Goal: Task Accomplishment & Management: Complete application form

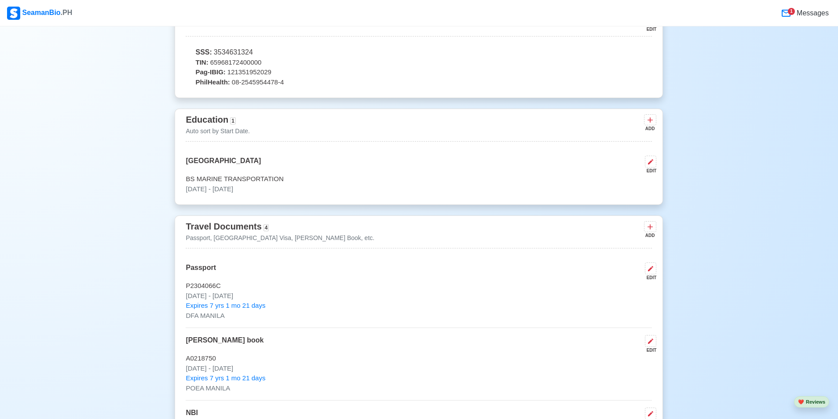
scroll to position [616, 0]
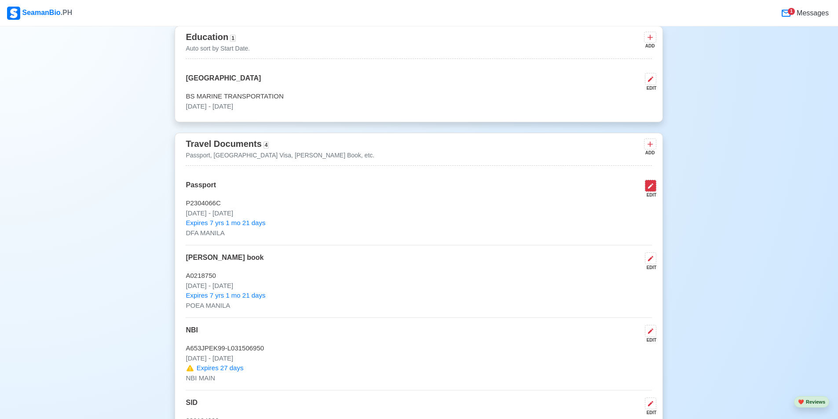
click at [652, 190] on icon at bounding box center [650, 186] width 7 height 7
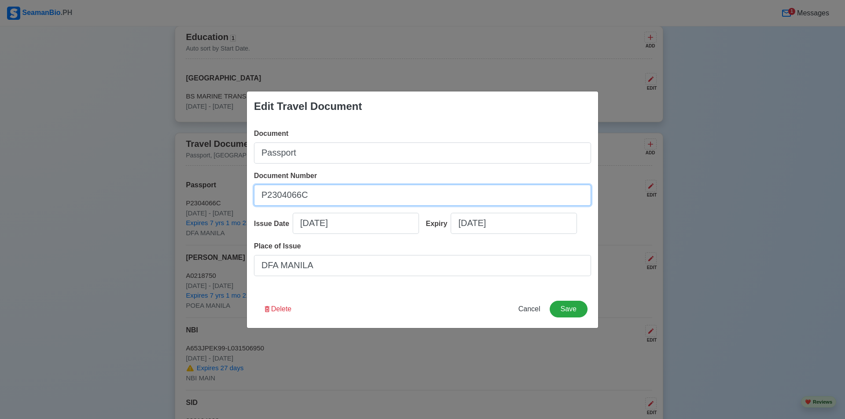
drag, startPoint x: 336, startPoint y: 200, endPoint x: 256, endPoint y: 204, distance: 79.3
click at [256, 204] on input "P2304066C" at bounding box center [422, 195] width 337 height 21
select select "****"
select select "********"
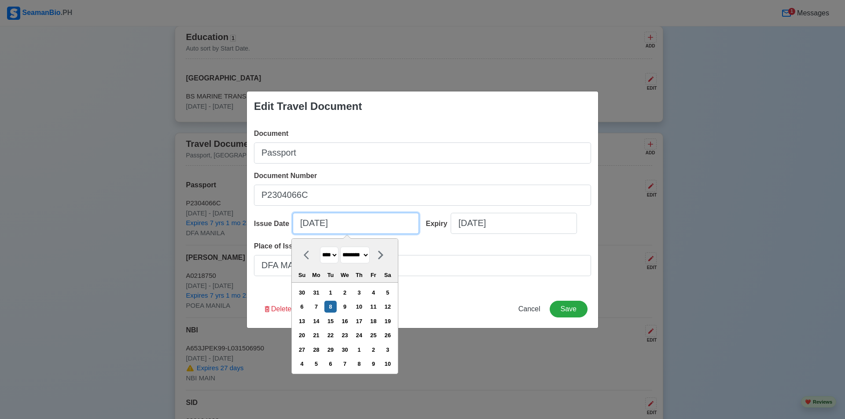
drag, startPoint x: 348, startPoint y: 221, endPoint x: 297, endPoint y: 222, distance: 51.0
click at [297, 222] on input "[DATE]" at bounding box center [356, 223] width 126 height 21
click at [741, 231] on div "Edit Travel Document Document Passport Document Number [PASSPORT] Issue Date [D…" at bounding box center [422, 209] width 845 height 419
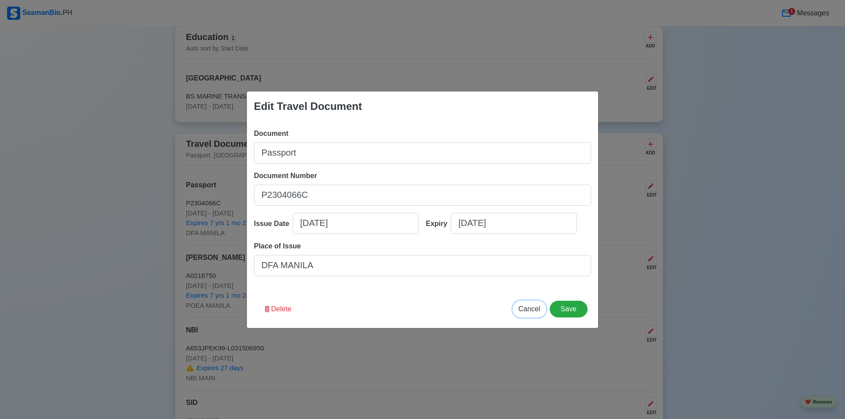
click at [531, 308] on span "Cancel" at bounding box center [529, 308] width 22 height 7
type input "[DATE]"
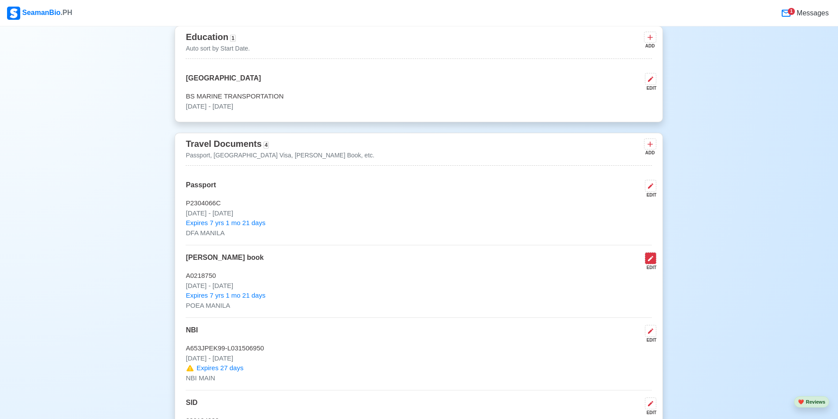
click at [650, 261] on icon at bounding box center [650, 258] width 5 height 5
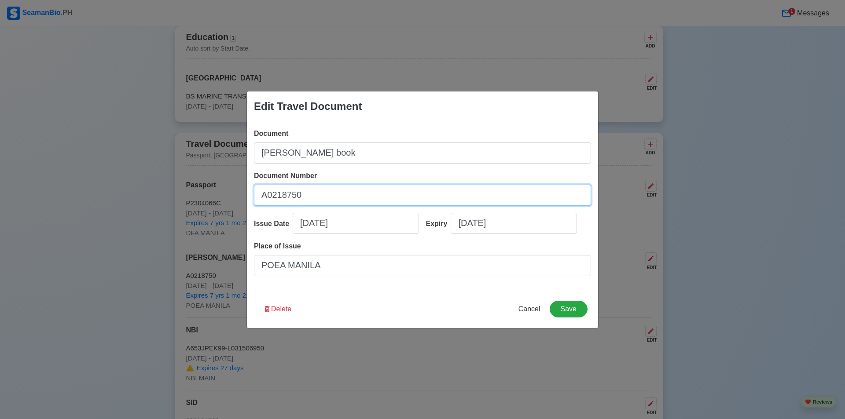
drag, startPoint x: 313, startPoint y: 200, endPoint x: 245, endPoint y: 197, distance: 67.8
click at [245, 197] on div "Edit Travel Document Document [PERSON_NAME] book Document Number A0218750 Issue…" at bounding box center [422, 209] width 845 height 419
select select "****"
select select "********"
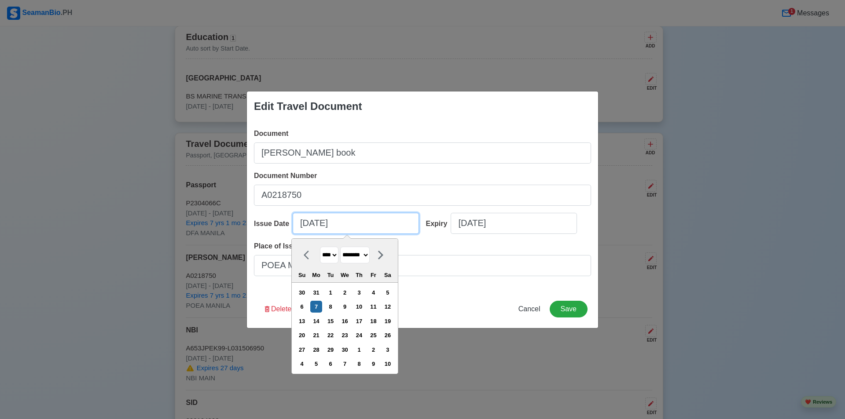
drag, startPoint x: 343, startPoint y: 220, endPoint x: 301, endPoint y: 223, distance: 42.3
click at [301, 223] on input "[DATE]" at bounding box center [356, 223] width 126 height 21
select select "****"
select select "********"
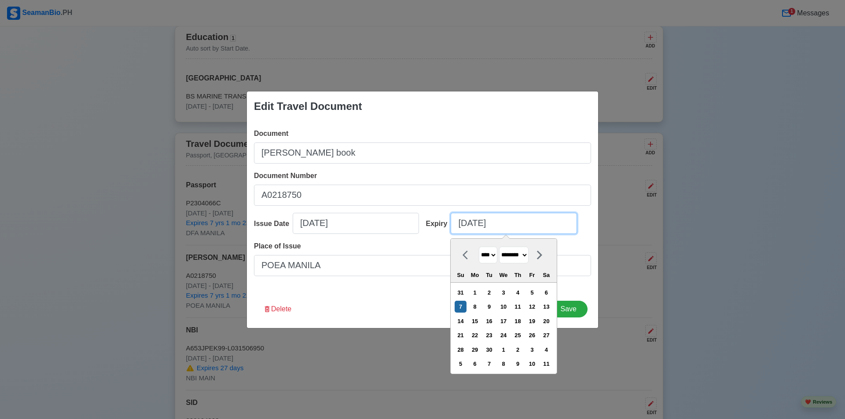
drag, startPoint x: 529, startPoint y: 224, endPoint x: 459, endPoint y: 225, distance: 69.5
click at [459, 225] on input "[DATE]" at bounding box center [513, 223] width 126 height 21
click at [624, 278] on div "Edit Travel Document Document [PERSON_NAME] book Document Number A0218750 Issue…" at bounding box center [422, 209] width 845 height 419
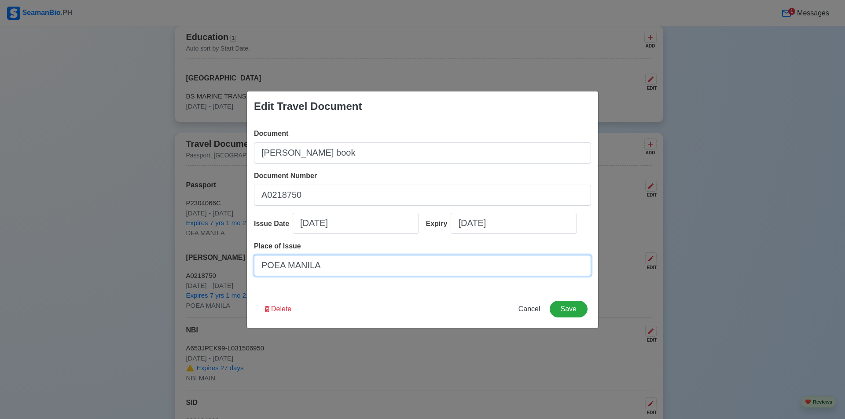
drag, startPoint x: 336, startPoint y: 271, endPoint x: 262, endPoint y: 271, distance: 73.5
click at [262, 271] on input "POEA MANILA" at bounding box center [422, 265] width 337 height 21
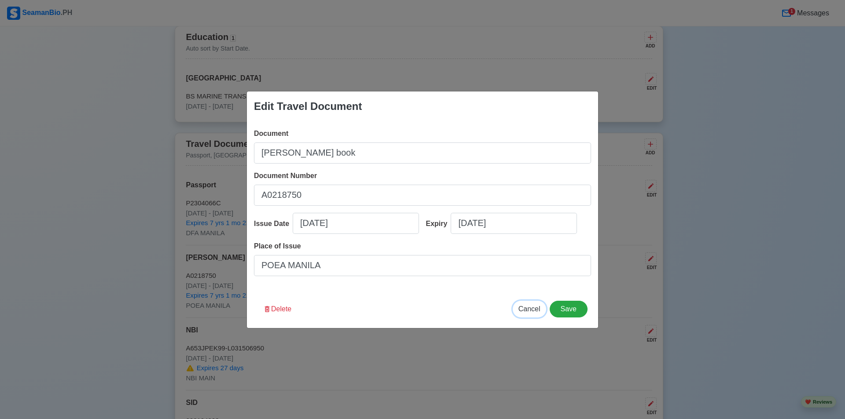
click at [522, 311] on span "Cancel" at bounding box center [529, 308] width 22 height 7
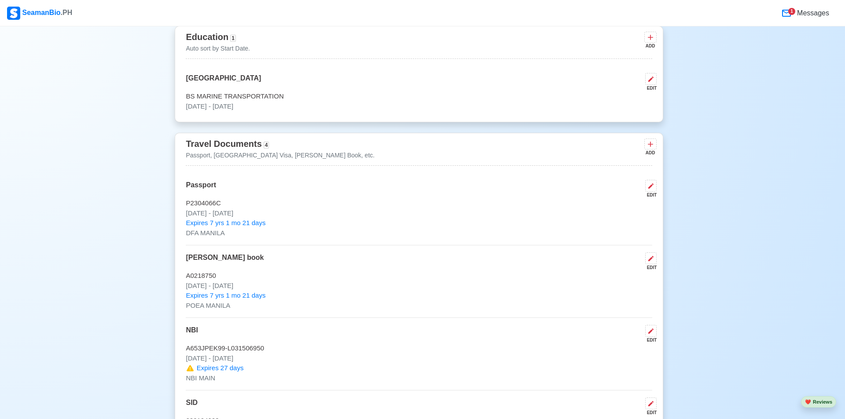
type input "[DATE]"
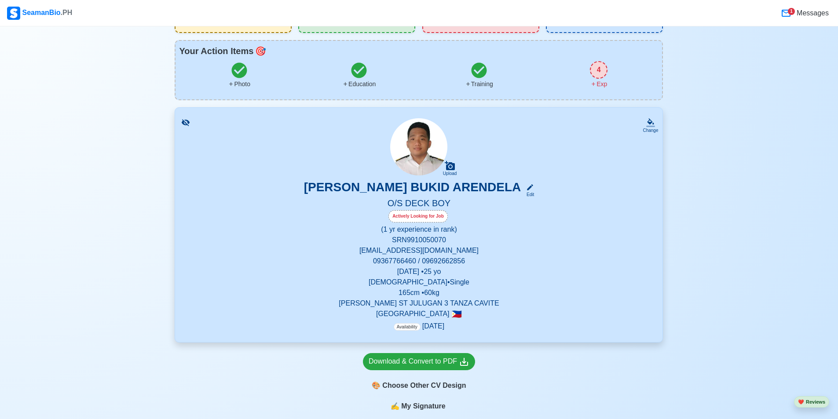
scroll to position [0, 0]
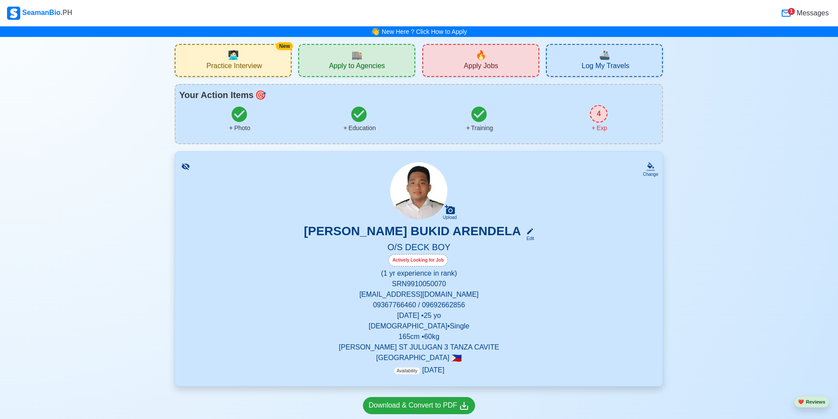
click at [428, 194] on img at bounding box center [418, 190] width 57 height 57
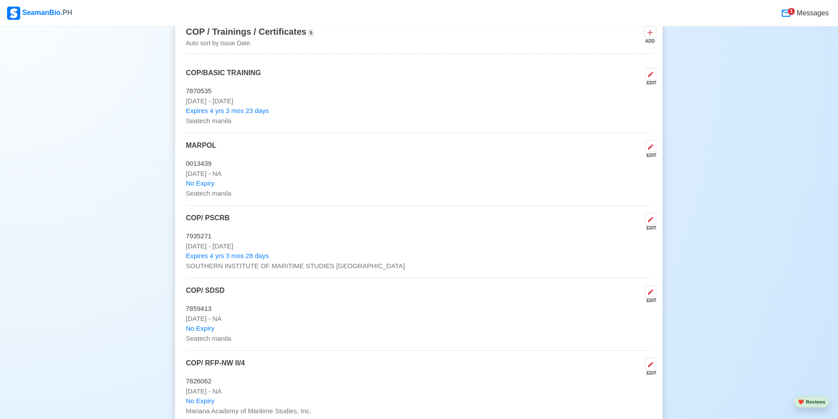
scroll to position [1452, 0]
click at [654, 76] on icon at bounding box center [650, 72] width 7 height 7
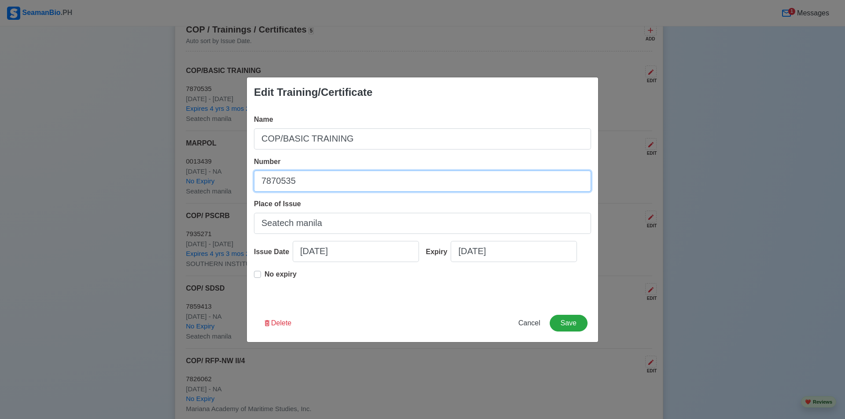
drag, startPoint x: 311, startPoint y: 185, endPoint x: 255, endPoint y: 184, distance: 56.3
click at [255, 184] on input "7870535" at bounding box center [422, 181] width 337 height 21
click at [717, 302] on div "Edit Training/Certificate Name COP/BASIC TRAINING Number 7870535 Place of Issue…" at bounding box center [422, 209] width 845 height 419
click at [534, 323] on span "Cancel" at bounding box center [529, 322] width 22 height 7
type input "[DATE]"
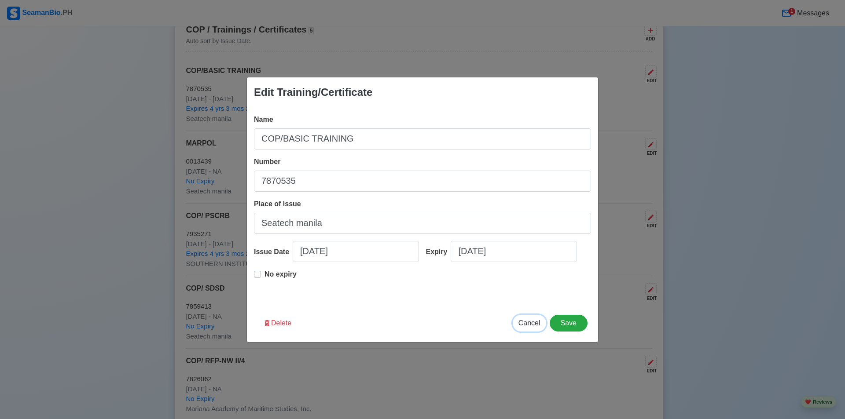
type input "[DATE]"
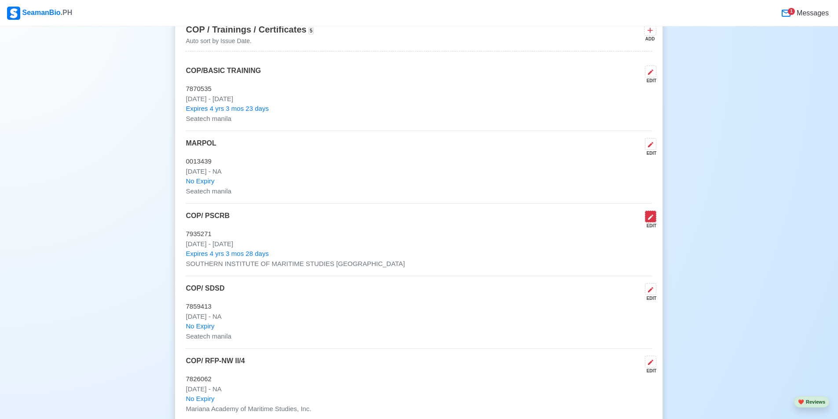
click at [652, 221] on icon at bounding box center [650, 217] width 7 height 7
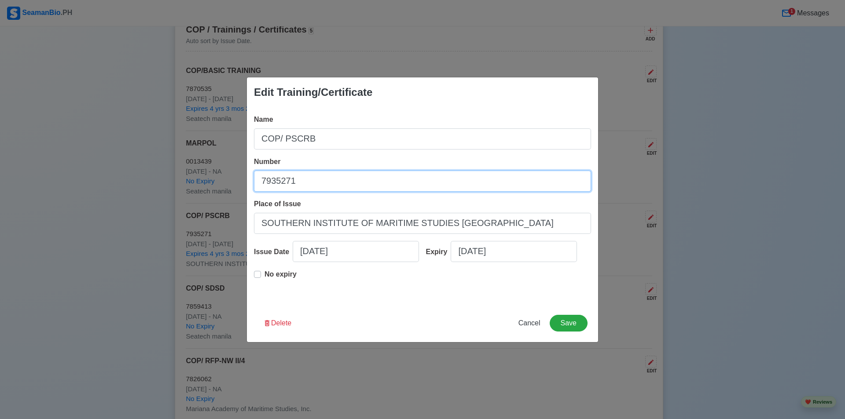
drag, startPoint x: 317, startPoint y: 184, endPoint x: 256, endPoint y: 182, distance: 60.7
click at [256, 182] on input "7935271" at bounding box center [422, 181] width 337 height 21
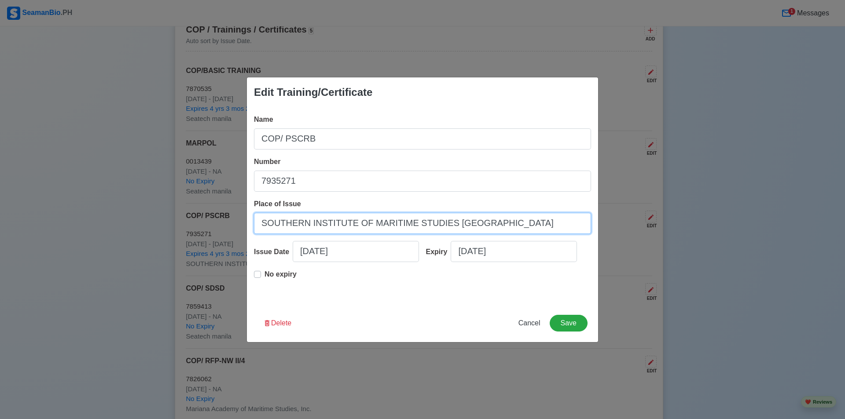
drag, startPoint x: 494, startPoint y: 228, endPoint x: 255, endPoint y: 225, distance: 238.9
click at [255, 225] on input "SOUTHERN INSTITUTE OF MARITIME STUDIES [GEOGRAPHIC_DATA]" at bounding box center [422, 223] width 337 height 21
select select "****"
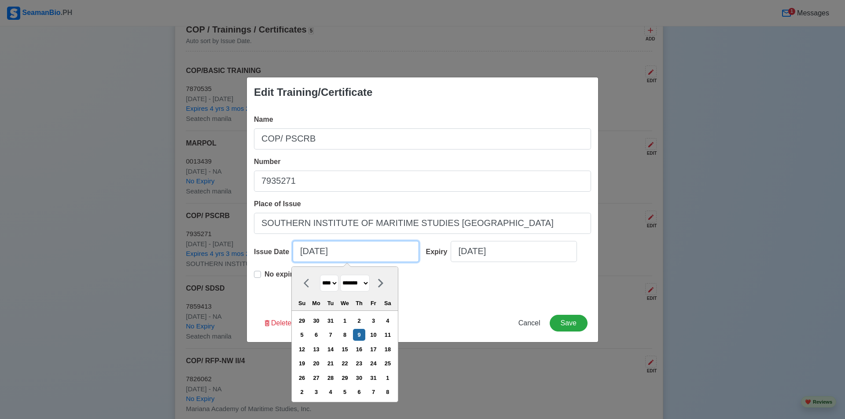
drag, startPoint x: 366, startPoint y: 257, endPoint x: 299, endPoint y: 257, distance: 67.3
click at [299, 257] on input "[DATE]" at bounding box center [356, 251] width 126 height 21
select select "****"
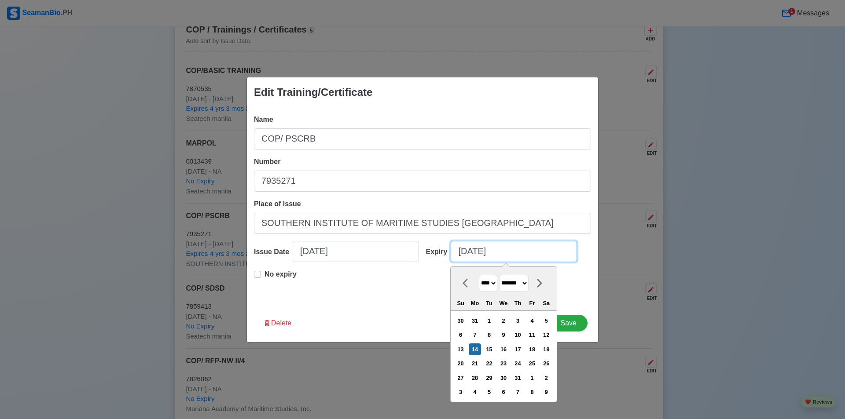
drag, startPoint x: 522, startPoint y: 251, endPoint x: 456, endPoint y: 253, distance: 66.5
click at [456, 253] on input "[DATE]" at bounding box center [513, 251] width 126 height 21
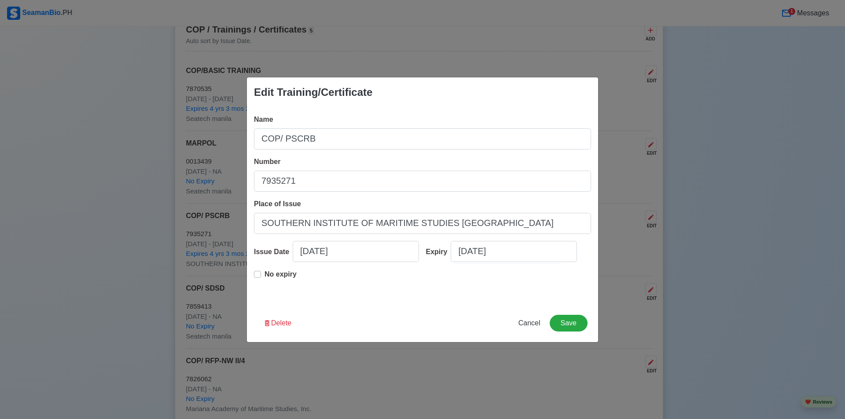
click at [364, 289] on div "No expiry" at bounding box center [422, 283] width 337 height 28
click at [96, 258] on div "Edit Training/Certificate Name COP/ PSCRB Number 7935271 Place of Issue SOUTHER…" at bounding box center [422, 209] width 845 height 419
click at [535, 325] on span "Cancel" at bounding box center [529, 322] width 22 height 7
type input "[DATE]"
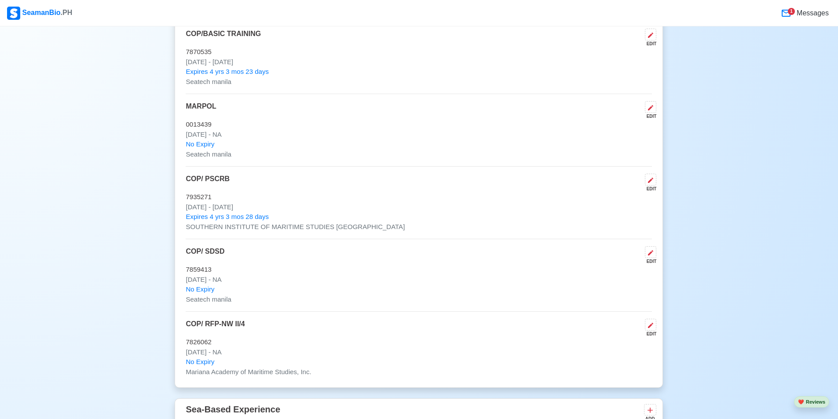
scroll to position [1540, 0]
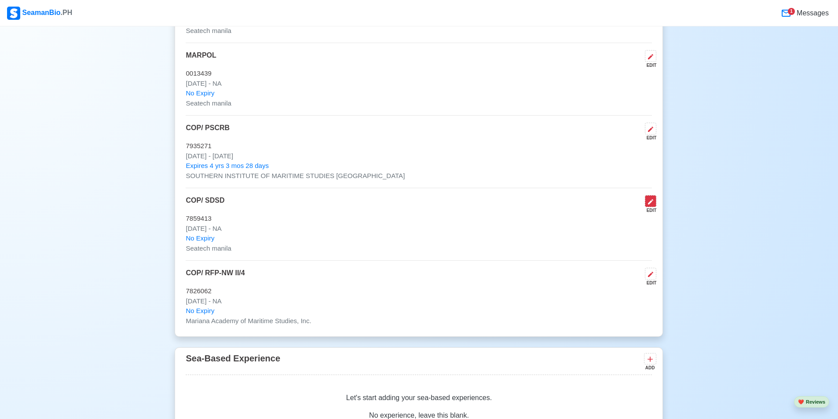
click at [652, 205] on icon at bounding box center [650, 201] width 7 height 7
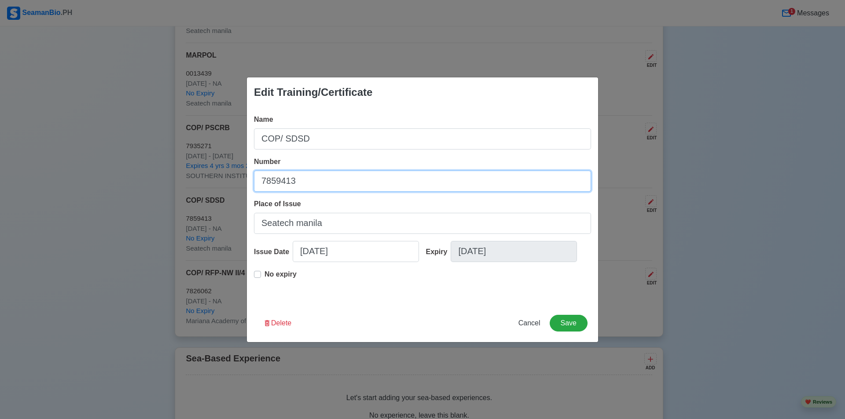
drag, startPoint x: 311, startPoint y: 183, endPoint x: 262, endPoint y: 183, distance: 49.3
click at [262, 183] on input "7859413" at bounding box center [422, 181] width 337 height 21
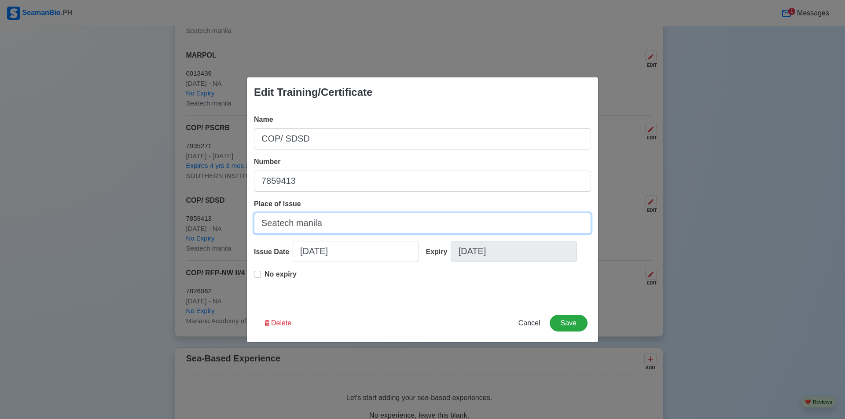
drag, startPoint x: 333, startPoint y: 224, endPoint x: 260, endPoint y: 222, distance: 73.5
click at [260, 222] on input "Seatech manila" at bounding box center [422, 223] width 337 height 21
click at [529, 320] on span "Cancel" at bounding box center [529, 322] width 22 height 7
type input "[DATE]"
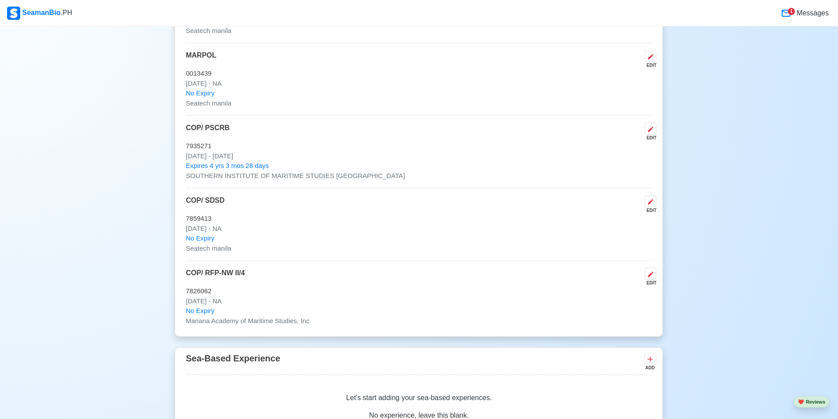
click at [209, 275] on p "COP/ RFP-NW II/4" at bounding box center [215, 277] width 59 height 18
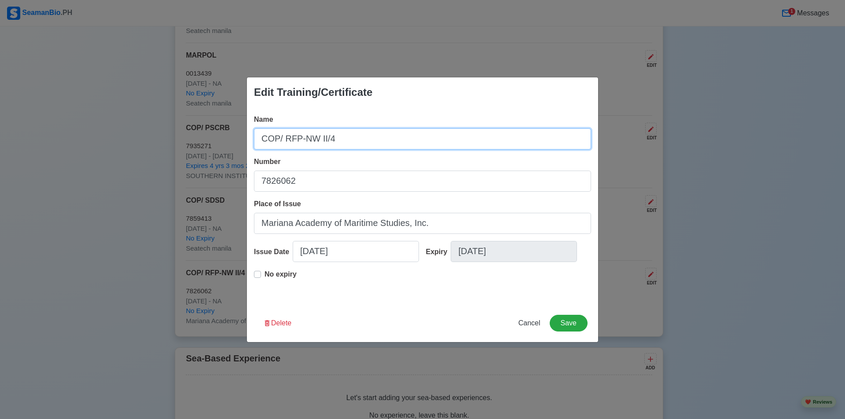
drag, startPoint x: 285, startPoint y: 140, endPoint x: 338, endPoint y: 139, distance: 52.8
click at [338, 139] on input "COP/ RFP-NW II/4" at bounding box center [422, 138] width 337 height 21
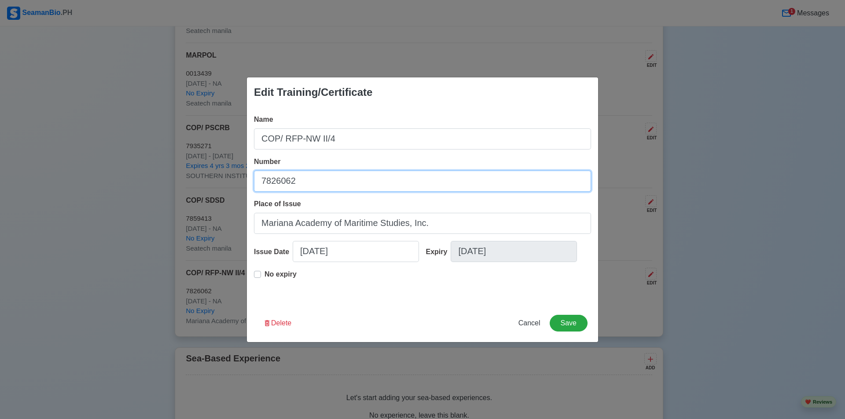
drag, startPoint x: 302, startPoint y: 181, endPoint x: 260, endPoint y: 181, distance: 41.8
click at [260, 181] on input "7826062" at bounding box center [422, 181] width 337 height 21
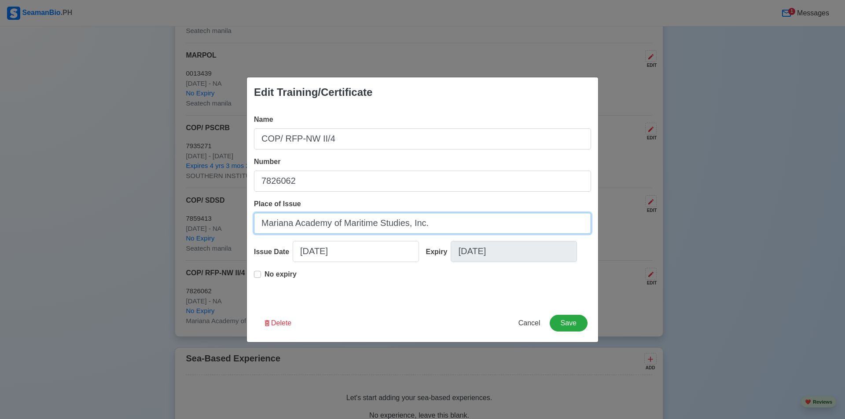
drag, startPoint x: 435, startPoint y: 226, endPoint x: 243, endPoint y: 224, distance: 191.8
click at [243, 224] on div "Edit Training/Certificate Name COP/ RFP-NW II/4 Number 7826062 Place of Issue M…" at bounding box center [422, 209] width 845 height 419
click at [537, 325] on span "Cancel" at bounding box center [529, 322] width 22 height 7
type input "[DATE]"
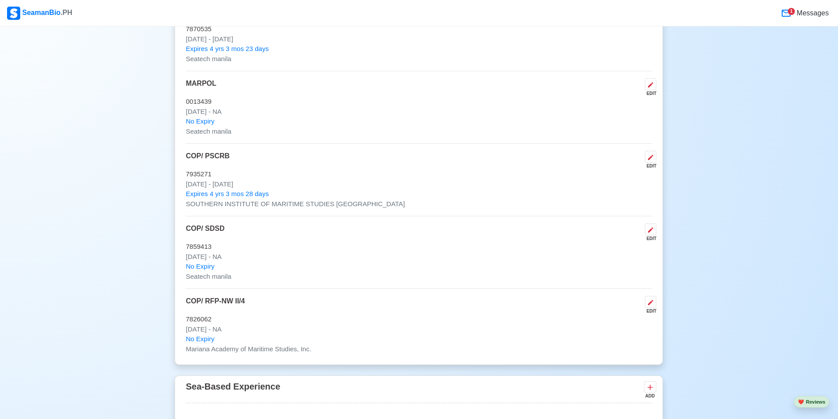
scroll to position [1496, 0]
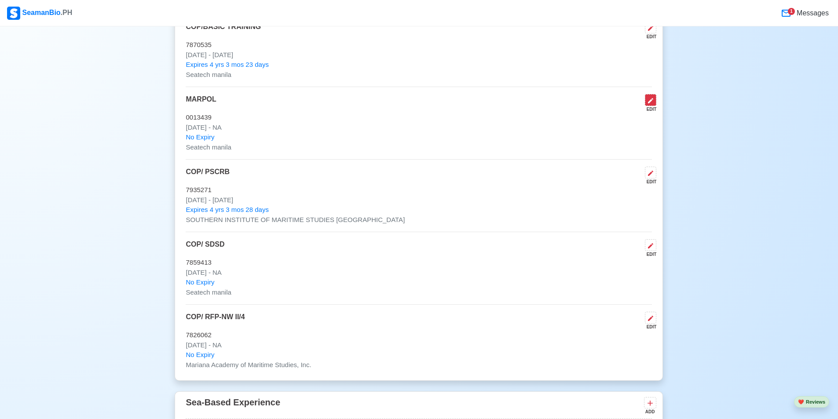
click at [655, 106] on button at bounding box center [650, 100] width 11 height 12
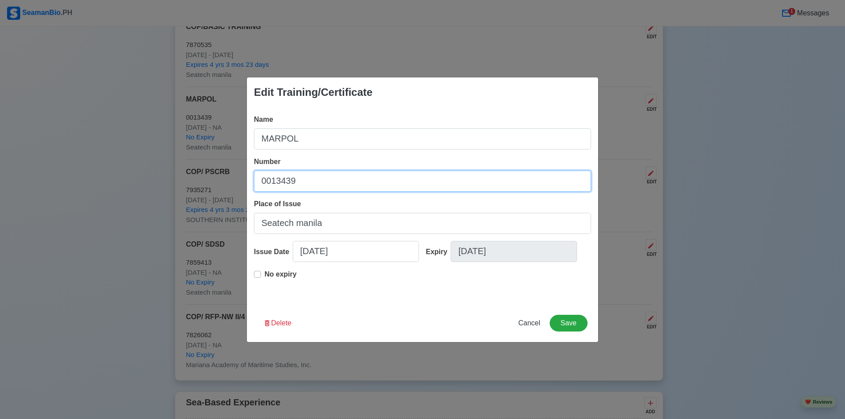
drag, startPoint x: 323, startPoint y: 181, endPoint x: 259, endPoint y: 183, distance: 64.7
click at [259, 183] on input "0013439" at bounding box center [422, 181] width 337 height 21
click at [716, 205] on div "Edit Training/Certificate Name MARPOL Number 0013439 Place of Issue Seatech man…" at bounding box center [422, 209] width 845 height 419
click at [528, 322] on span "Cancel" at bounding box center [529, 322] width 22 height 7
type input "[DATE]"
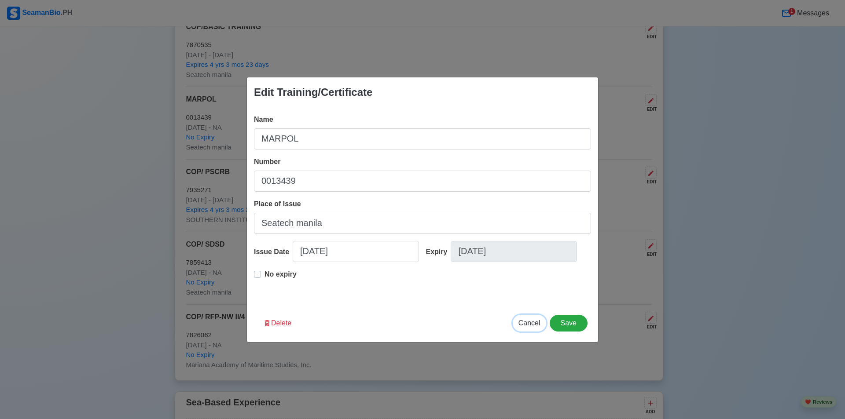
type input "[DATE]"
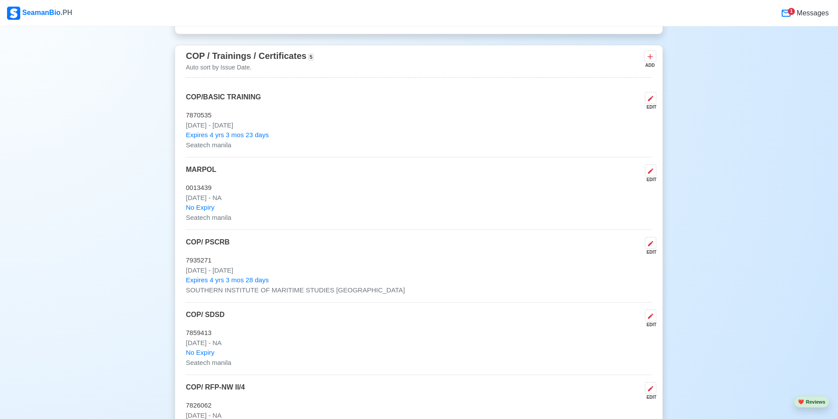
scroll to position [1408, 0]
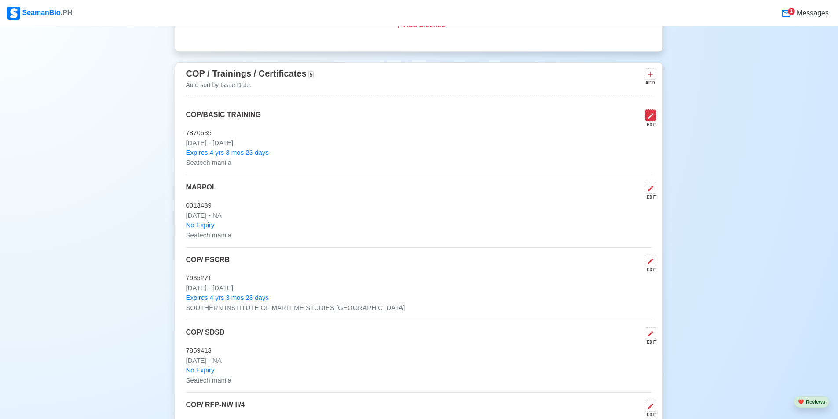
click at [652, 117] on icon at bounding box center [650, 116] width 7 height 7
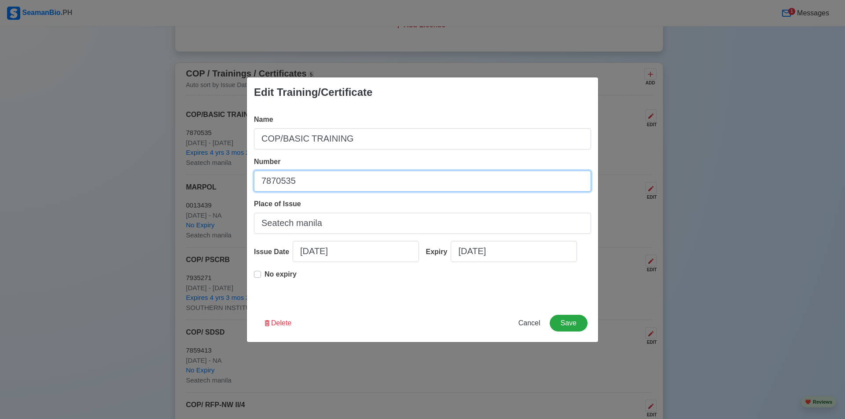
drag, startPoint x: 307, startPoint y: 185, endPoint x: 257, endPoint y: 182, distance: 50.2
click at [257, 182] on input "7870535" at bounding box center [422, 181] width 337 height 21
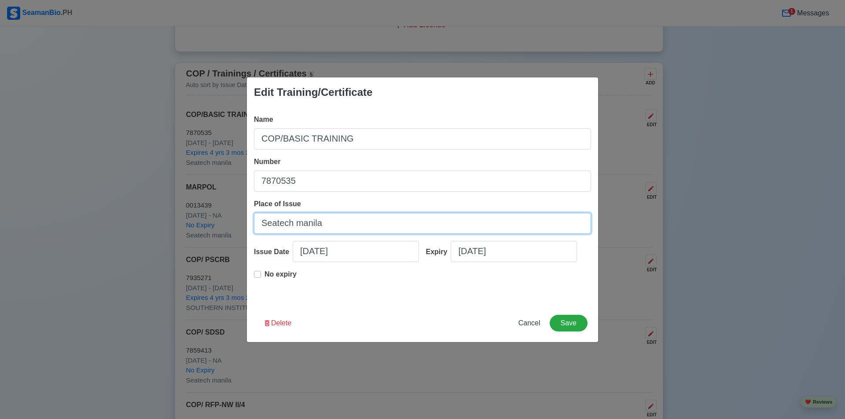
drag, startPoint x: 332, startPoint y: 223, endPoint x: 259, endPoint y: 227, distance: 72.7
click at [259, 227] on input "Seatech manila" at bounding box center [422, 223] width 337 height 21
select select "****"
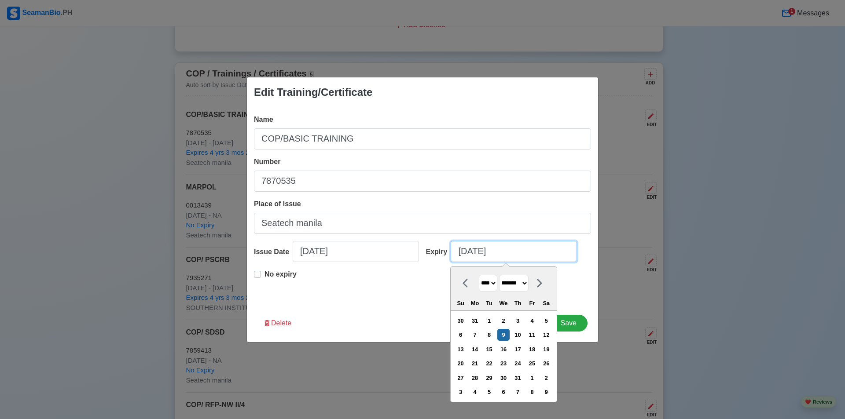
drag, startPoint x: 520, startPoint y: 255, endPoint x: 458, endPoint y: 255, distance: 61.6
click at [458, 255] on input "[DATE]" at bounding box center [513, 251] width 126 height 21
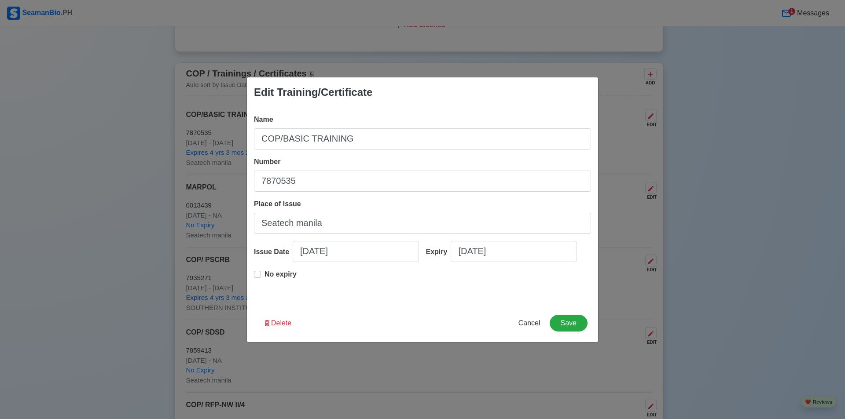
click at [702, 119] on div "Edit Training/Certificate Name COP/BASIC TRAINING Number 7870535 Place of Issue…" at bounding box center [422, 209] width 845 height 419
click at [524, 328] on button "Cancel" at bounding box center [528, 323] width 33 height 17
type input "[DATE]"
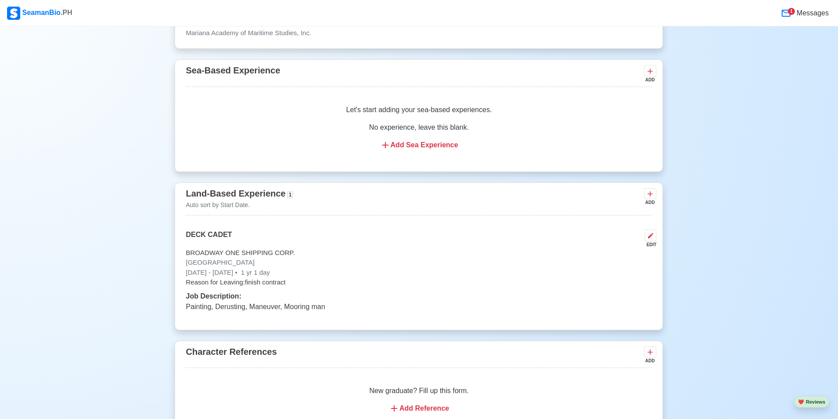
scroll to position [1848, 0]
